Goal: Navigation & Orientation: Understand site structure

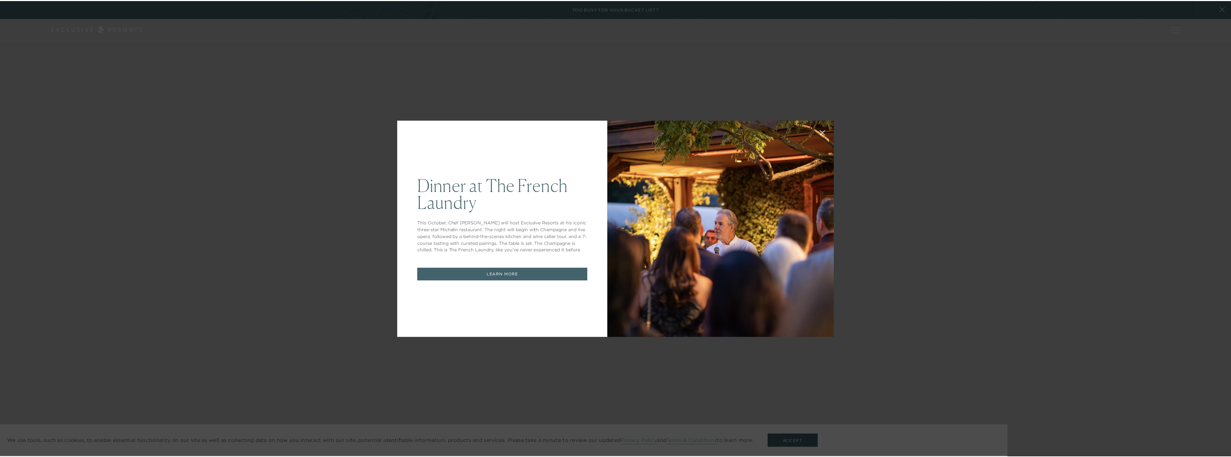
click at [824, 130] on icon at bounding box center [825, 132] width 5 height 5
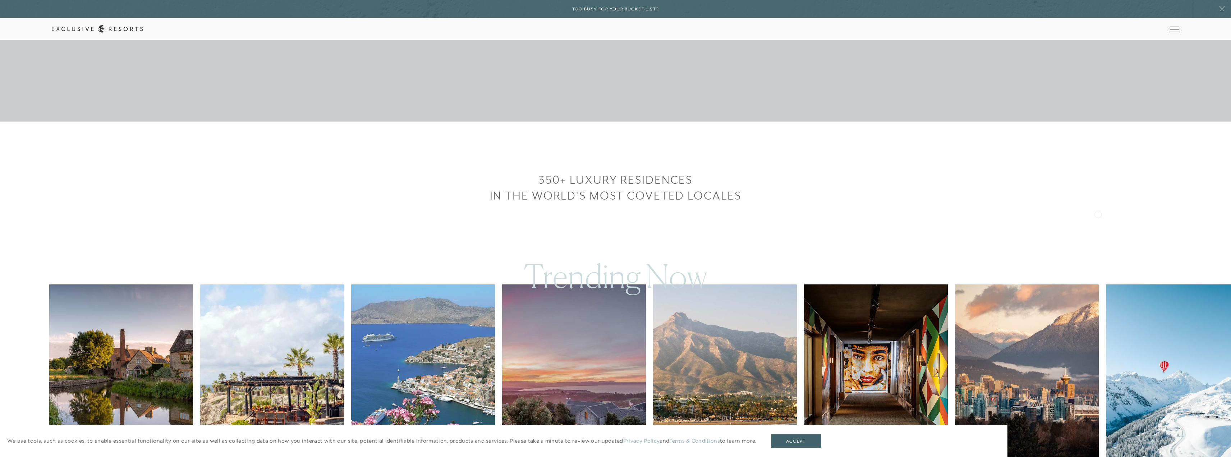
scroll to position [503, 0]
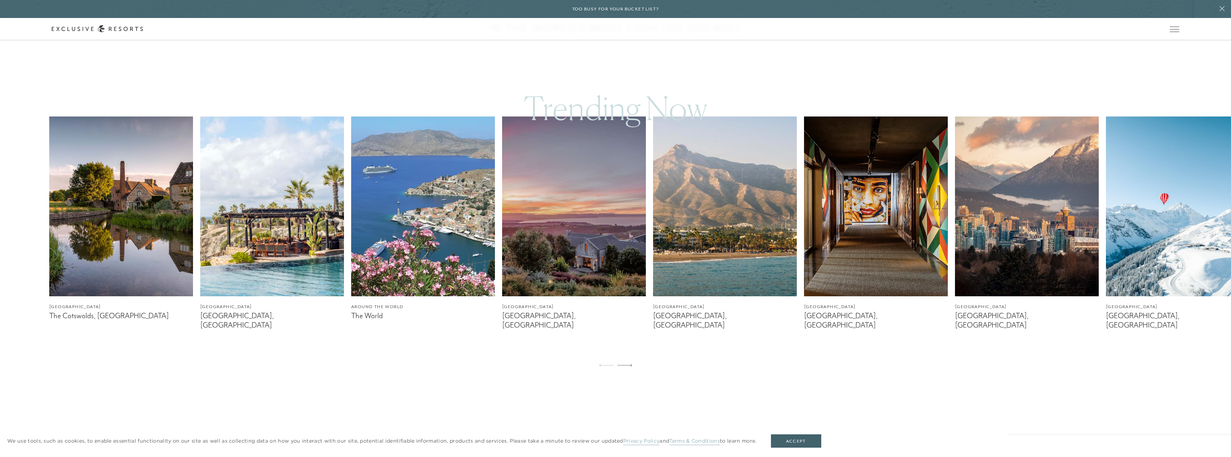
click at [1158, 234] on img at bounding box center [1178, 206] width 144 height 180
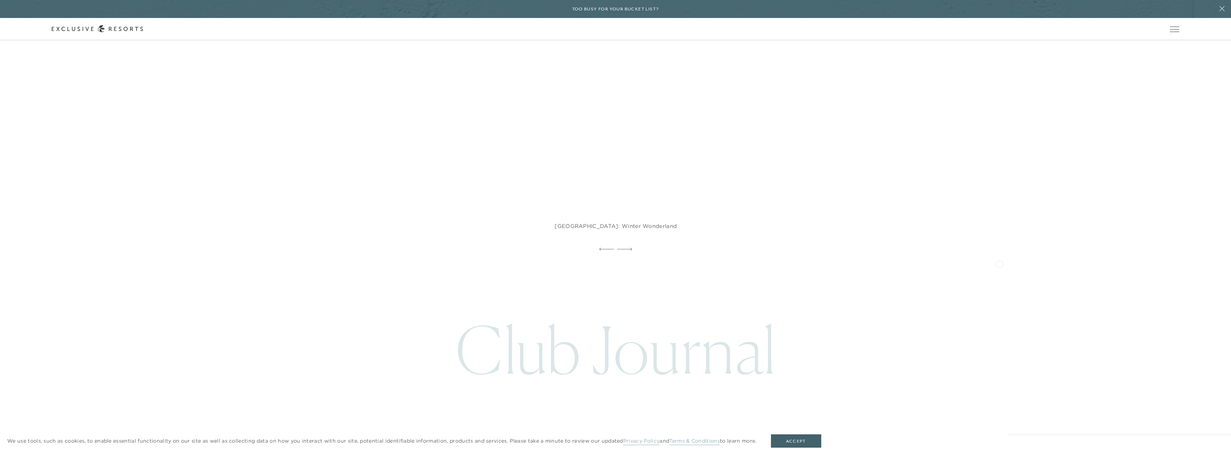
scroll to position [3342, 0]
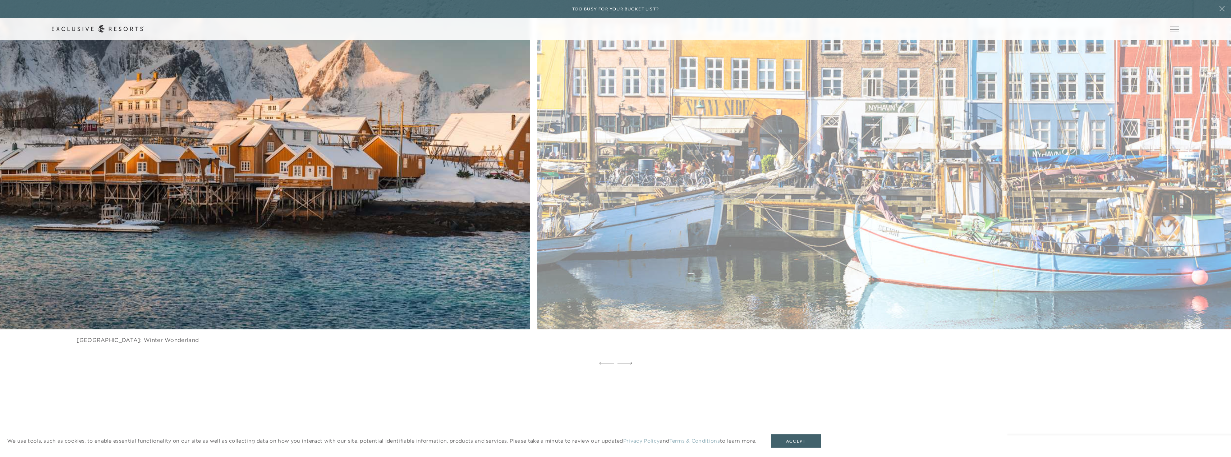
click at [620, 259] on img at bounding box center [955, 87] width 863 height 531
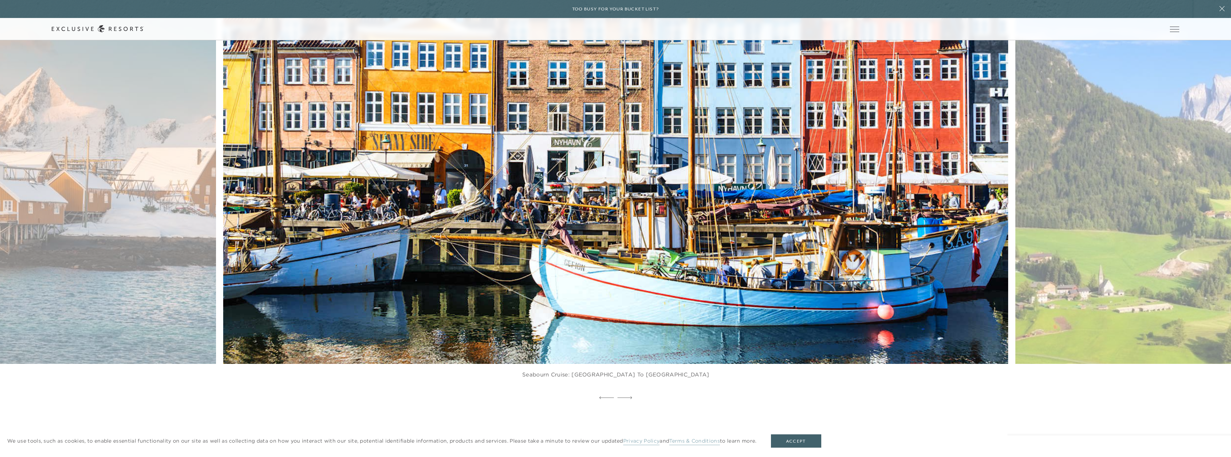
scroll to position [3234, 0]
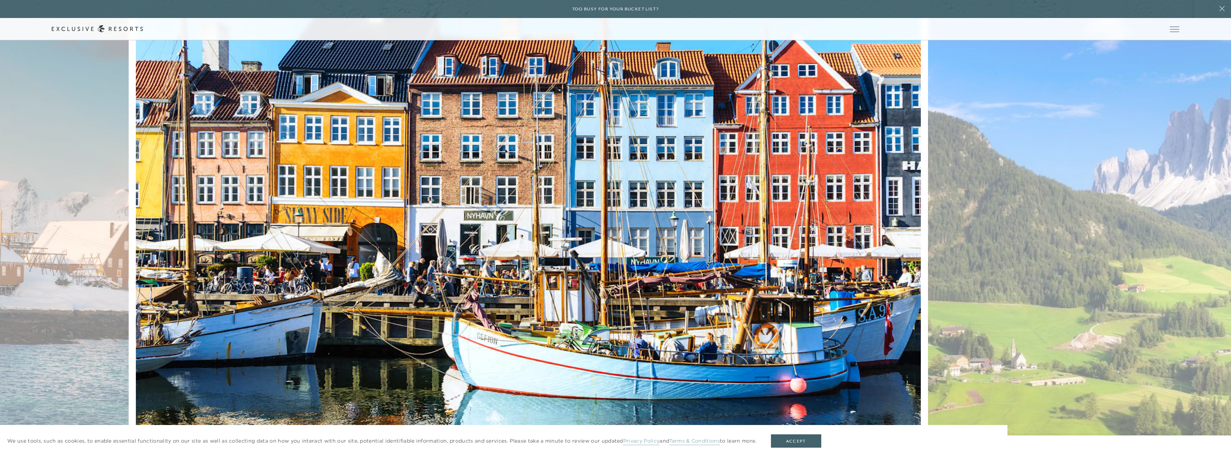
click at [263, 257] on img at bounding box center [554, 195] width 863 height 531
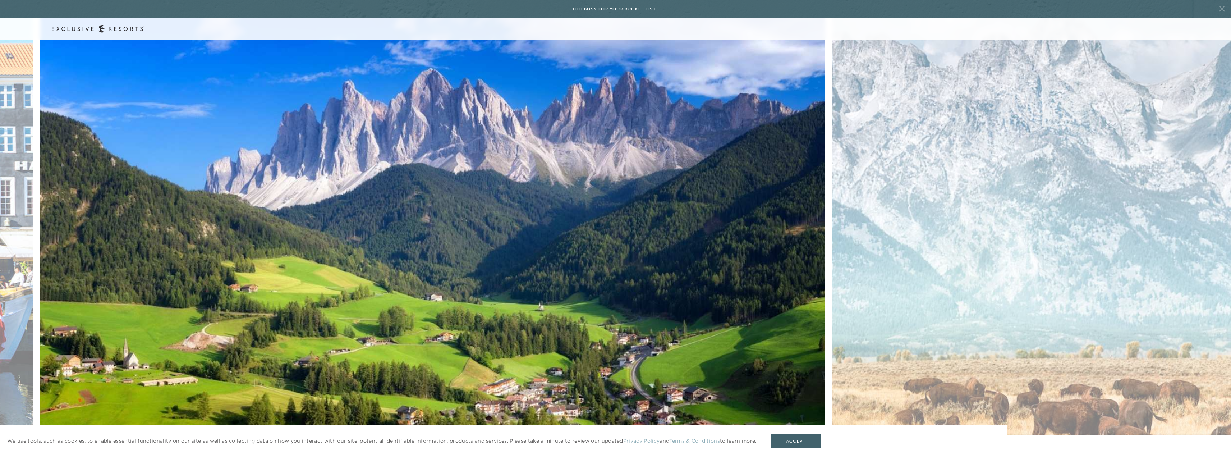
click at [306, 255] on img at bounding box center [458, 195] width 863 height 531
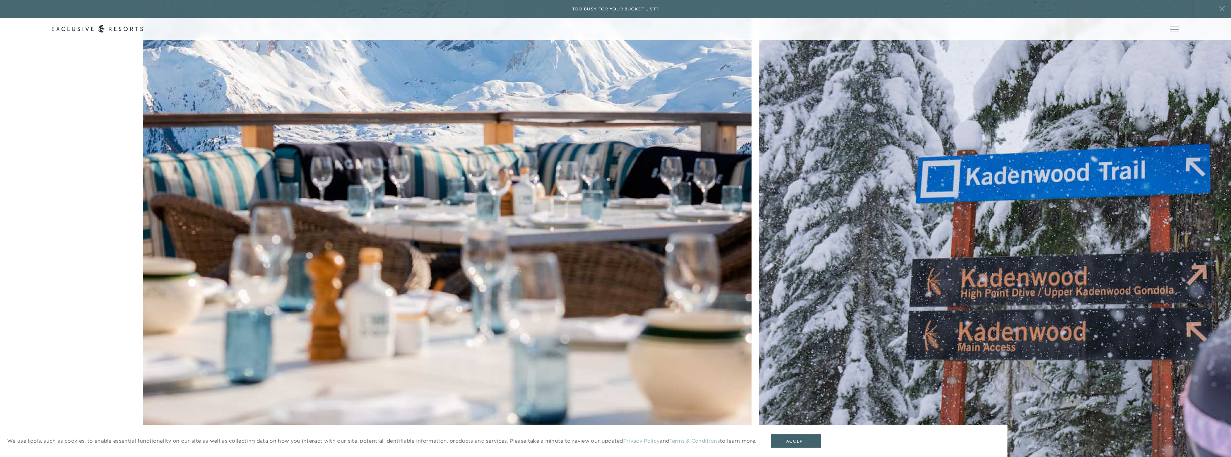
scroll to position [3999, 0]
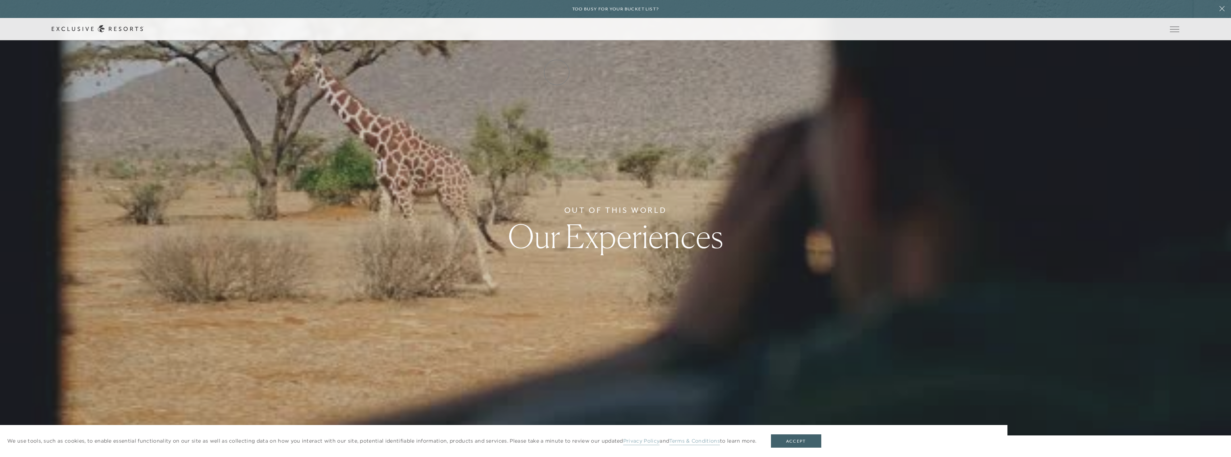
click at [0, 0] on link "Residence Collection" at bounding box center [0, 0] width 0 height 0
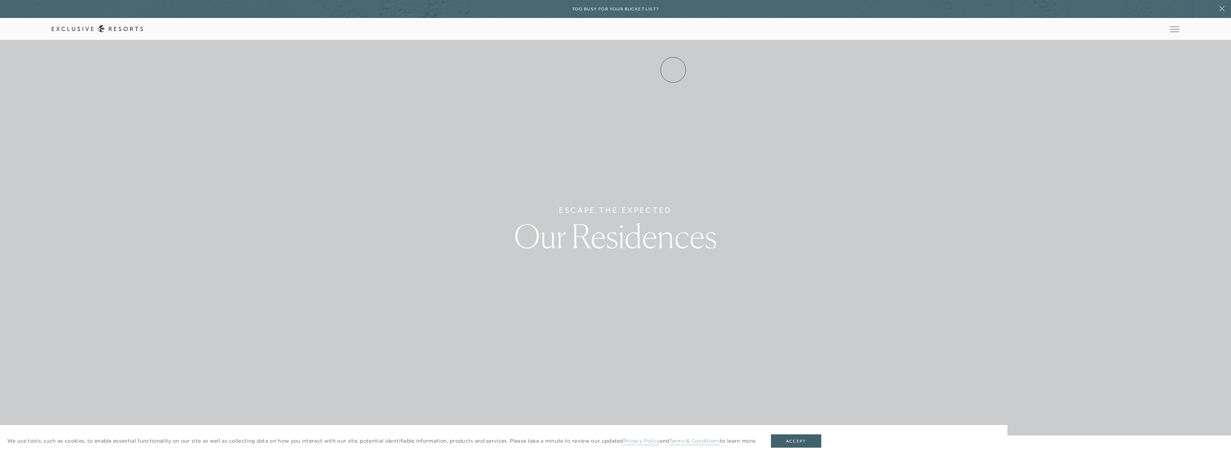
click at [0, 0] on link "Experience Collection" at bounding box center [0, 0] width 0 height 0
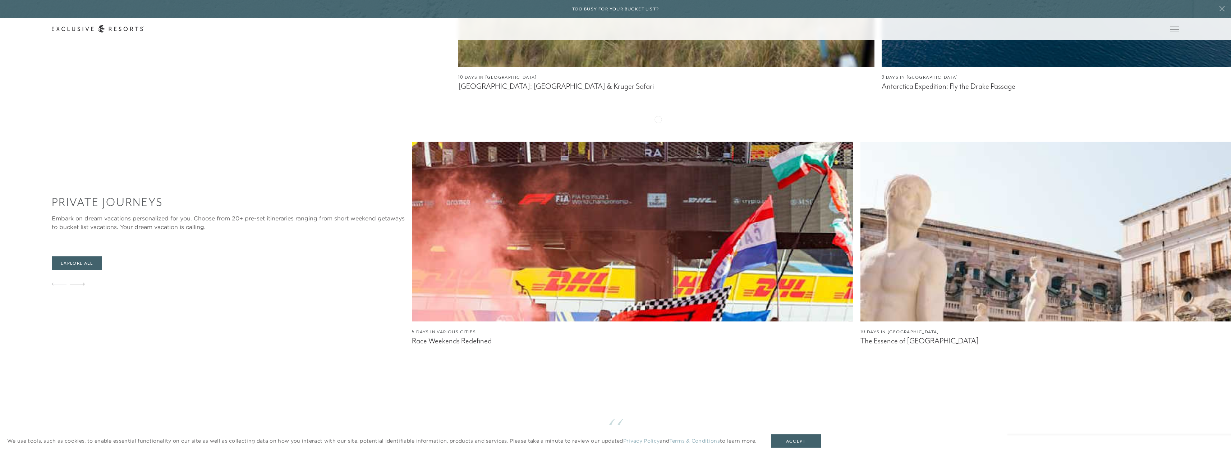
scroll to position [719, 0]
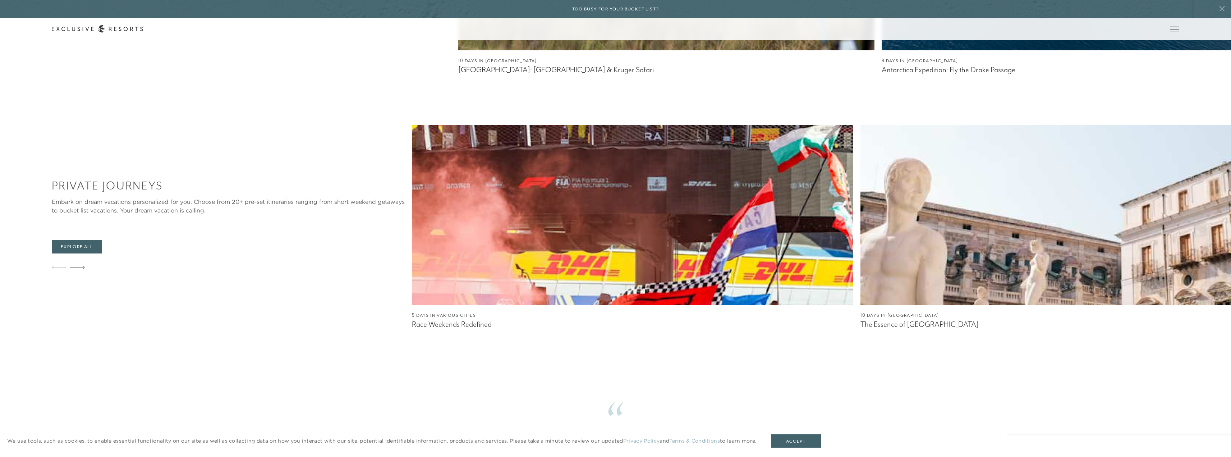
click at [860, 201] on img at bounding box center [1080, 215] width 441 height 180
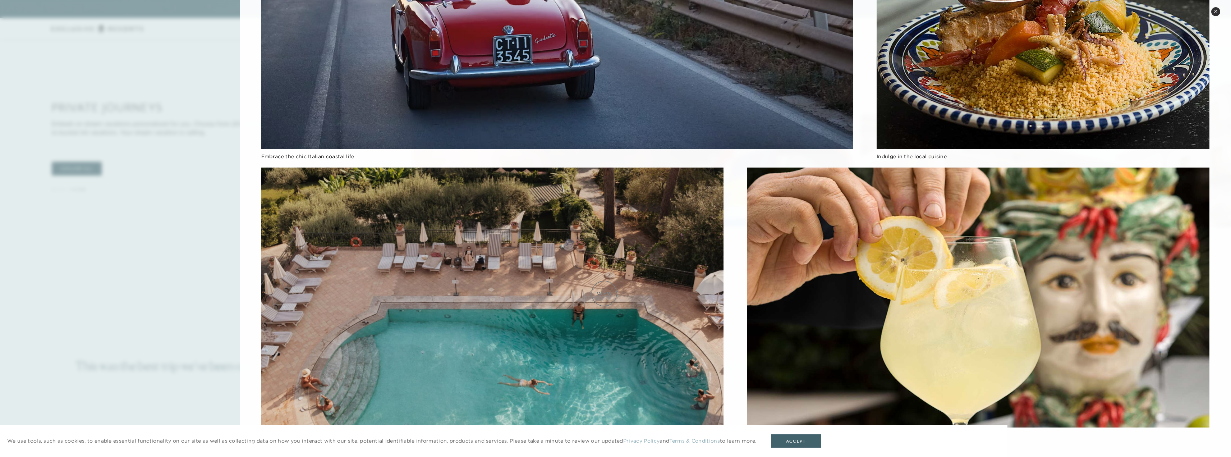
scroll to position [862, 0]
drag, startPoint x: 607, startPoint y: 286, endPoint x: 618, endPoint y: 212, distance: 74.5
click at [618, 212] on img at bounding box center [492, 297] width 462 height 260
click at [808, 442] on button "Accept" at bounding box center [796, 441] width 50 height 14
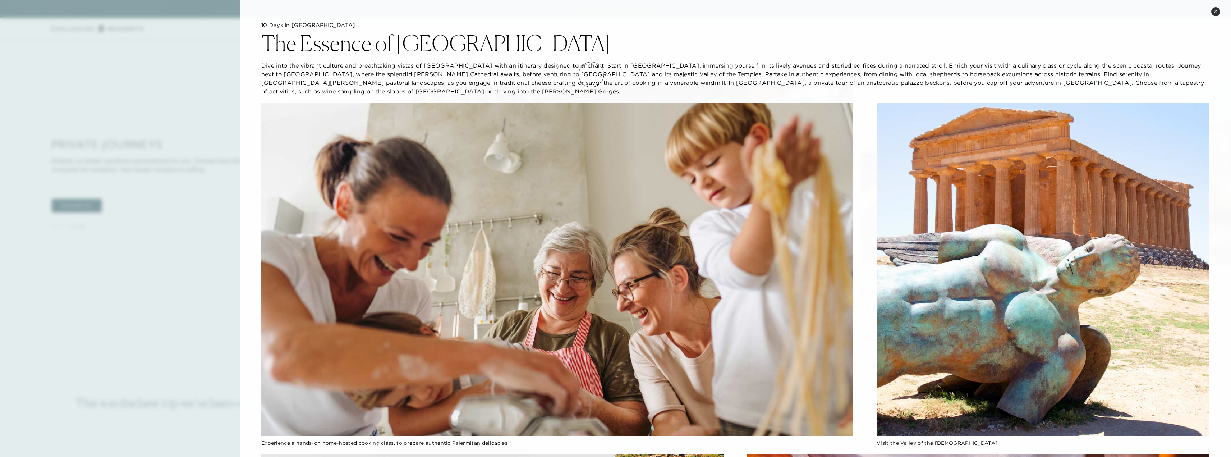
scroll to position [755, 0]
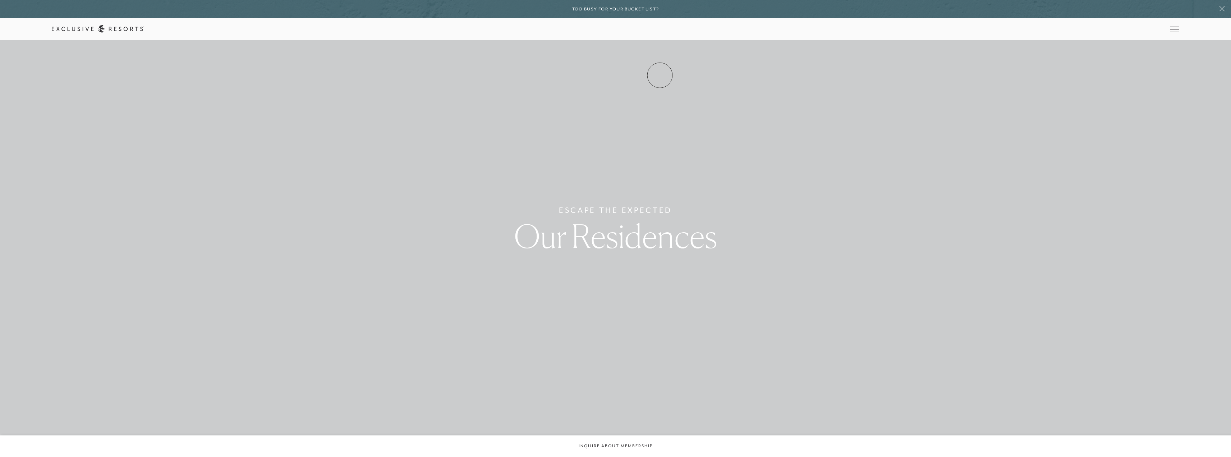
click at [0, 0] on link "Experience Collection" at bounding box center [0, 0] width 0 height 0
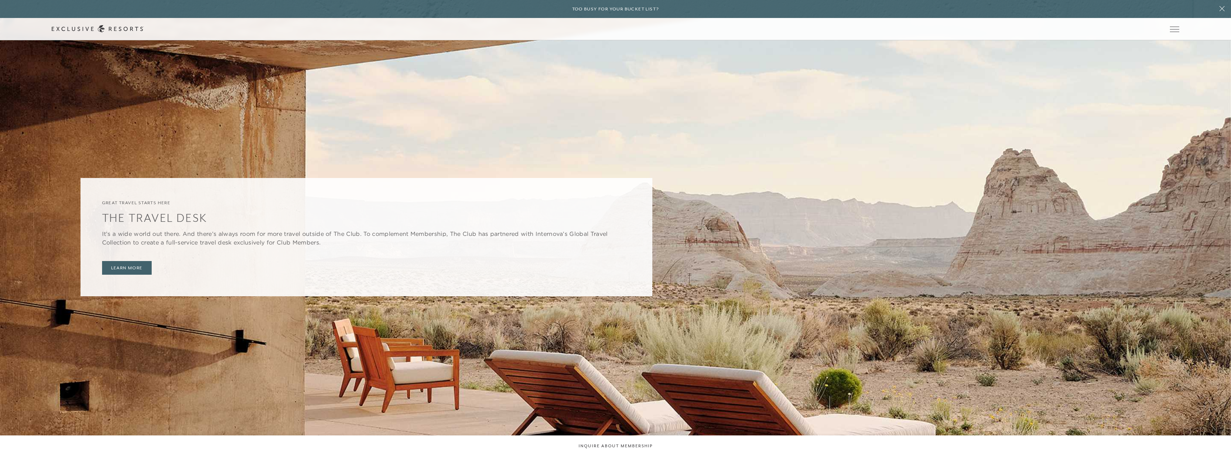
scroll to position [1832, 0]
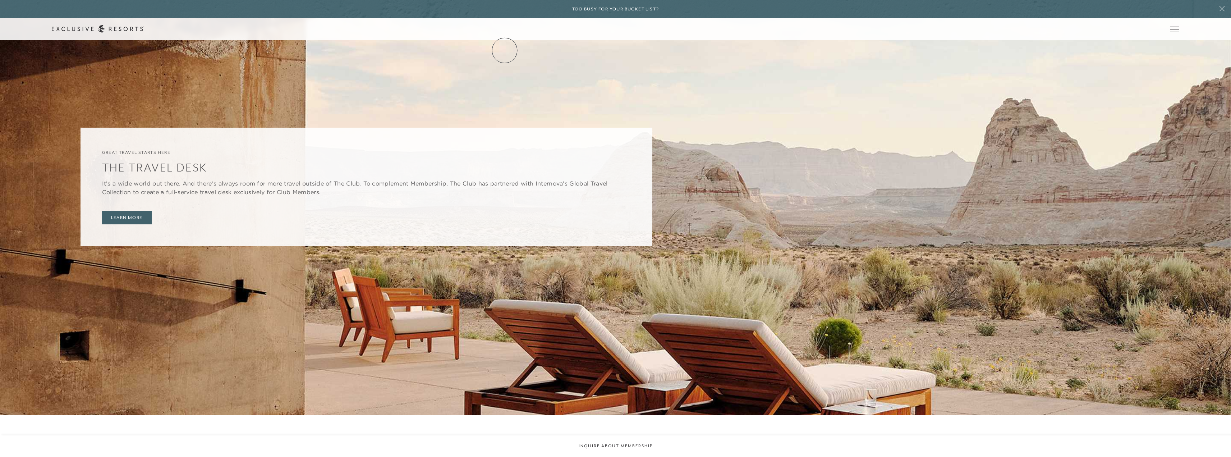
click at [0, 0] on link "Services & Standards" at bounding box center [0, 0] width 0 height 0
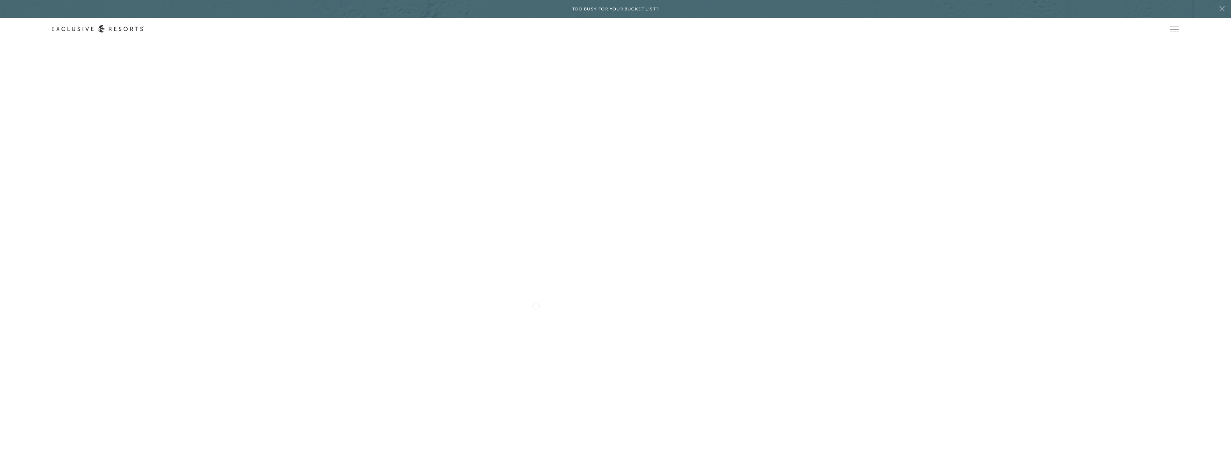
scroll to position [3080, 0]
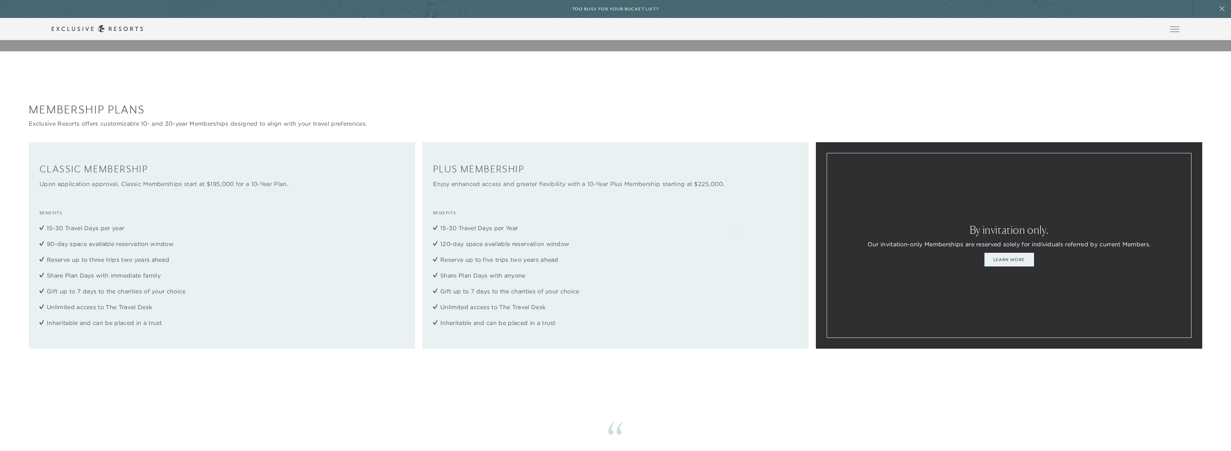
scroll to position [1042, 0]
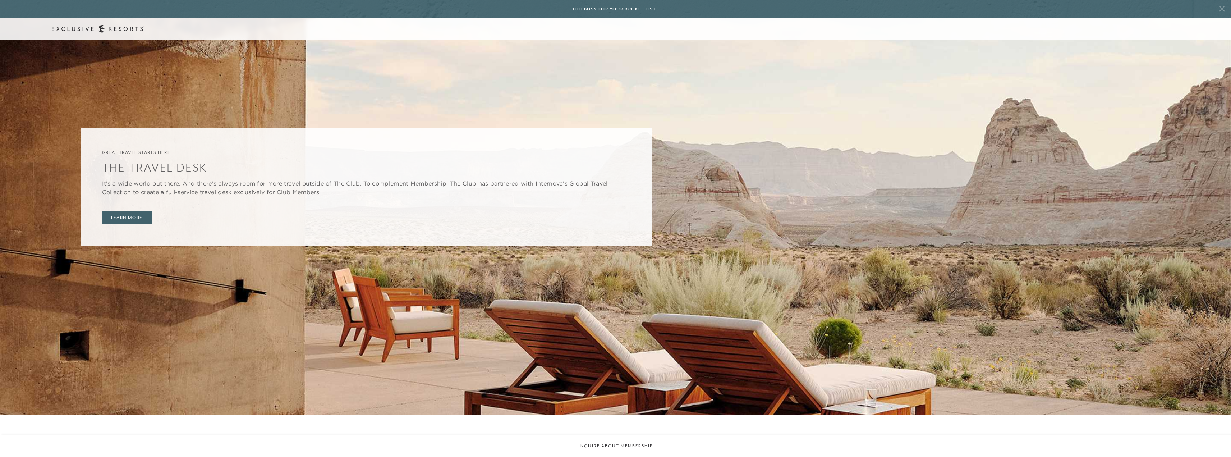
scroll to position [755, 0]
